Goal: Information Seeking & Learning: Learn about a topic

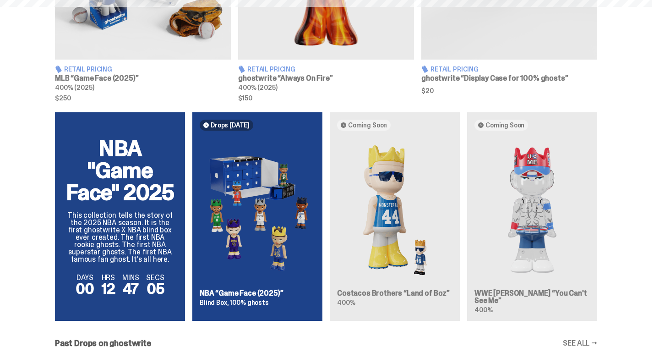
scroll to position [648, 0]
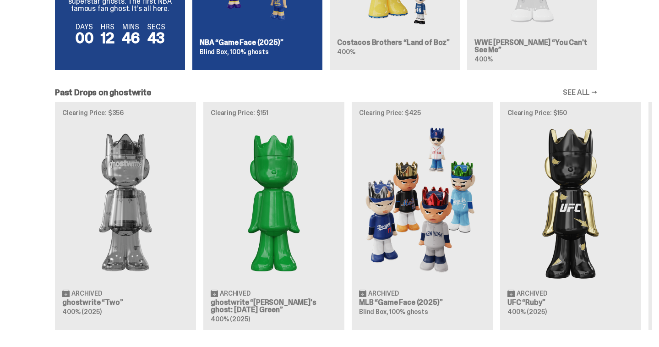
scroll to position [753, 0]
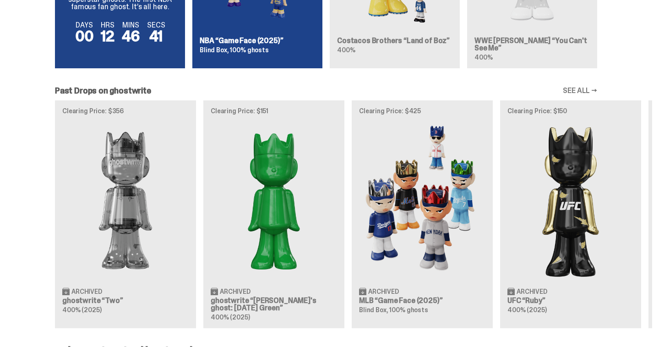
click at [579, 91] on link "SEE ALL →" at bounding box center [580, 90] width 34 height 7
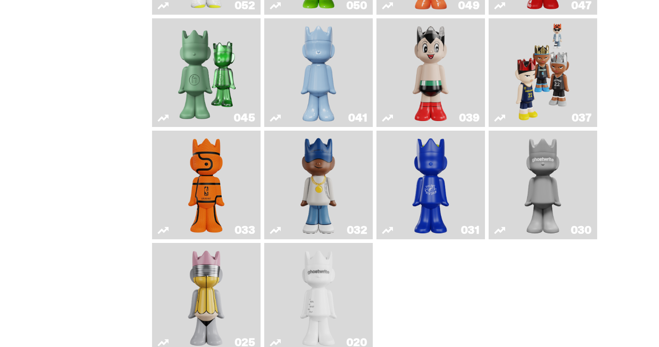
scroll to position [417, 0]
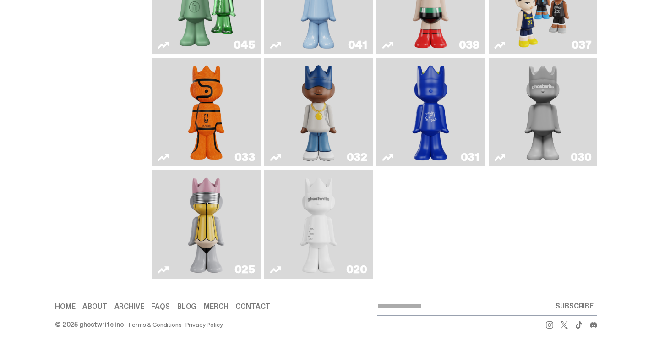
click at [230, 223] on img "No. 2 Pencil" at bounding box center [206, 224] width 57 height 101
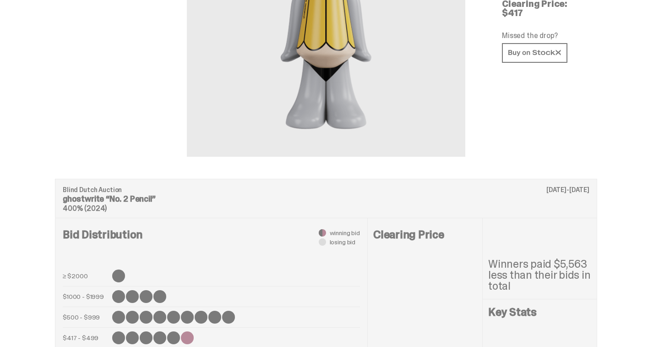
scroll to position [261, 0]
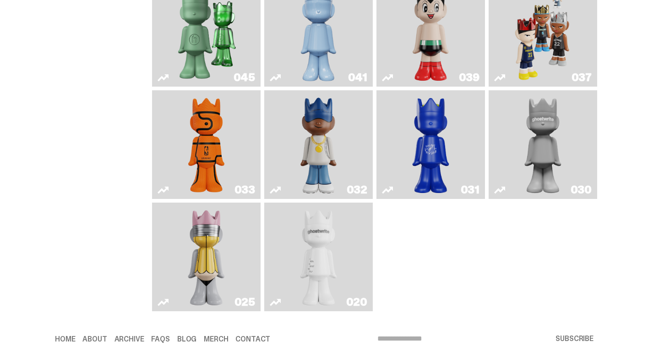
scroll to position [275, 0]
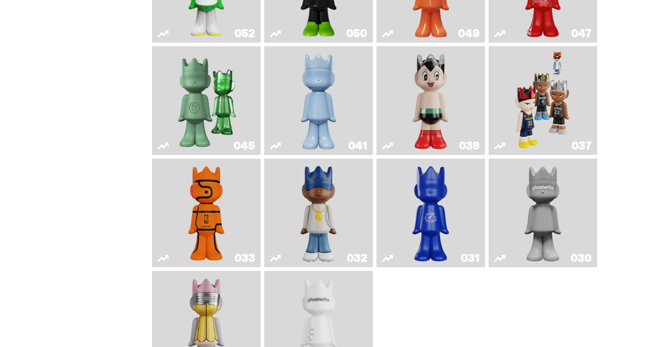
click at [429, 107] on img "Astro Boy" at bounding box center [430, 100] width 43 height 101
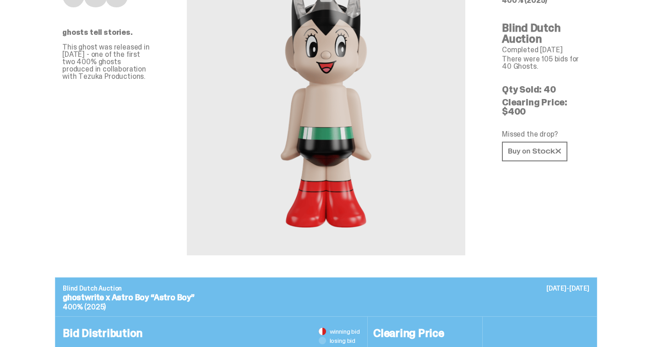
scroll to position [2, 0]
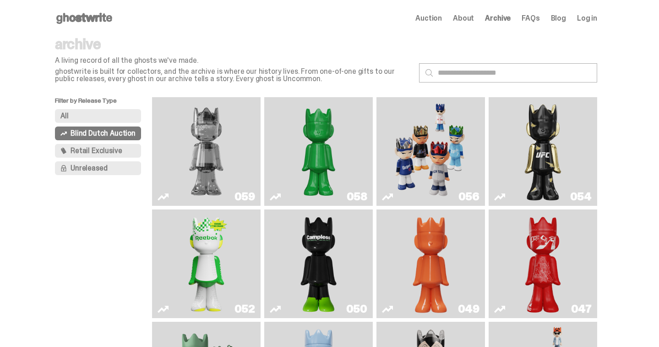
click at [74, 127] on button "Blind Dutch Auction" at bounding box center [98, 133] width 86 height 14
click at [73, 119] on button "All" at bounding box center [98, 116] width 86 height 14
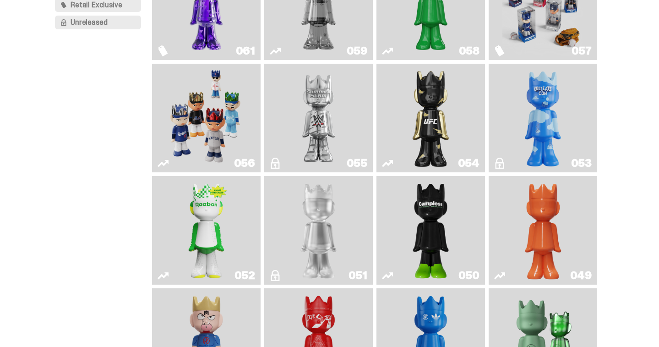
scroll to position [13, 0]
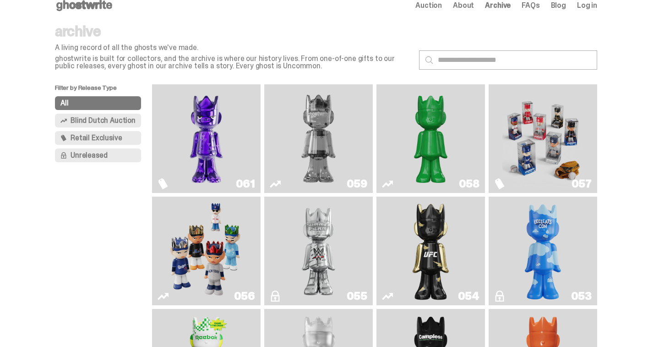
click at [503, 189] on use "Game Face (2025)" at bounding box center [499, 183] width 9 height 11
